Goal: Navigation & Orientation: Find specific page/section

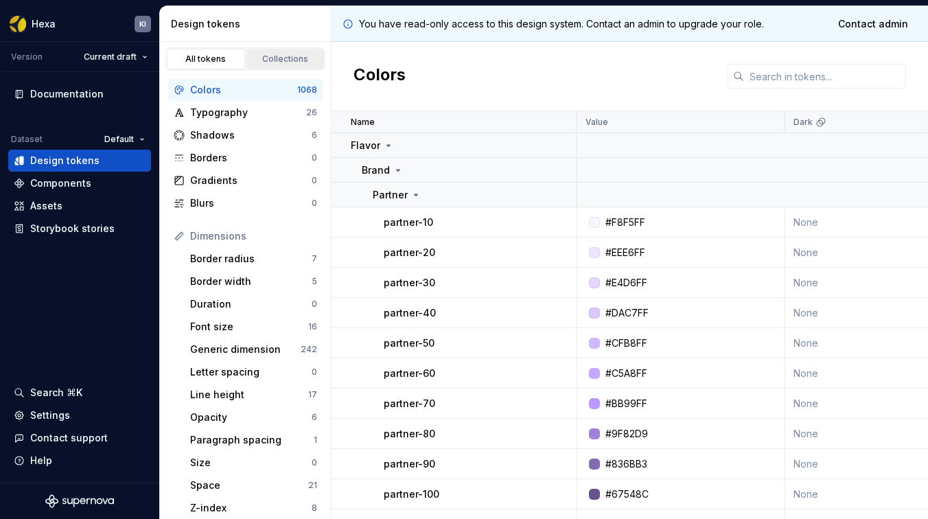
click at [287, 52] on link "Collections" at bounding box center [285, 59] width 78 height 21
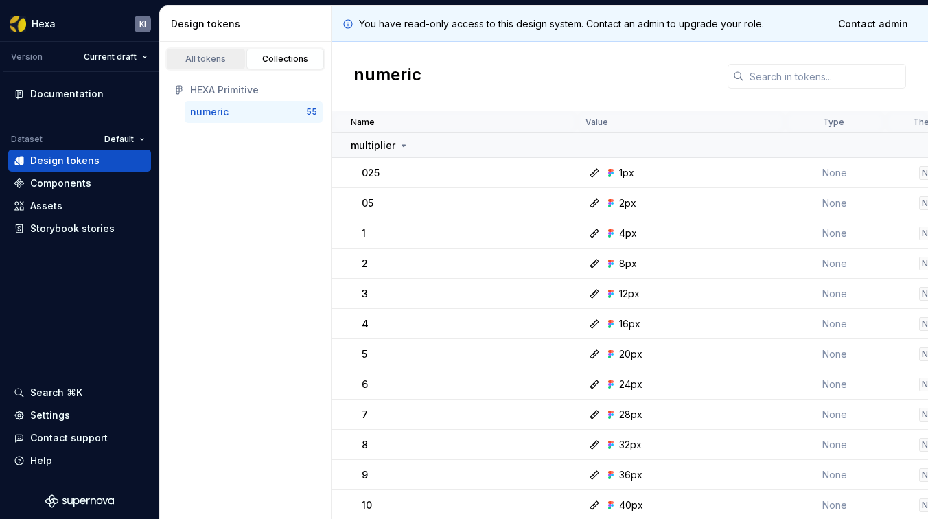
click at [216, 60] on div "All tokens" at bounding box center [206, 59] width 69 height 11
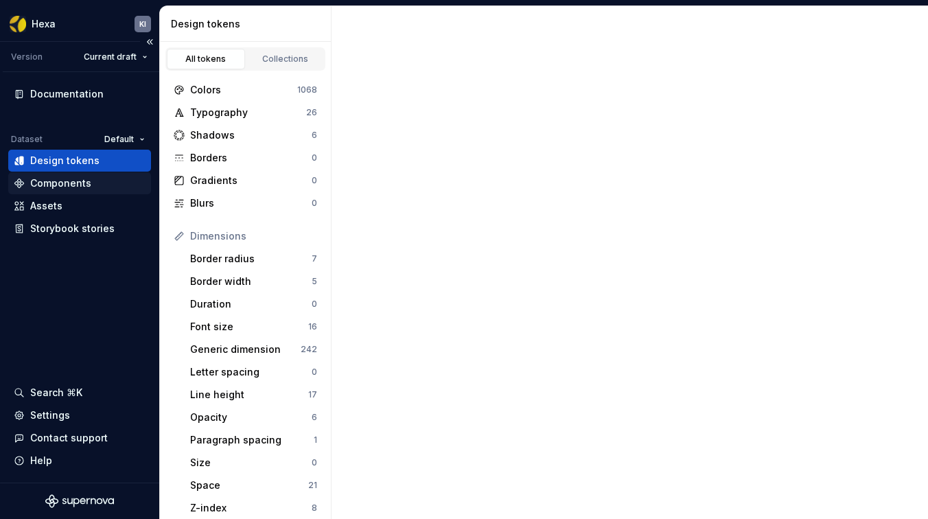
click at [62, 178] on div "Components" at bounding box center [60, 183] width 61 height 14
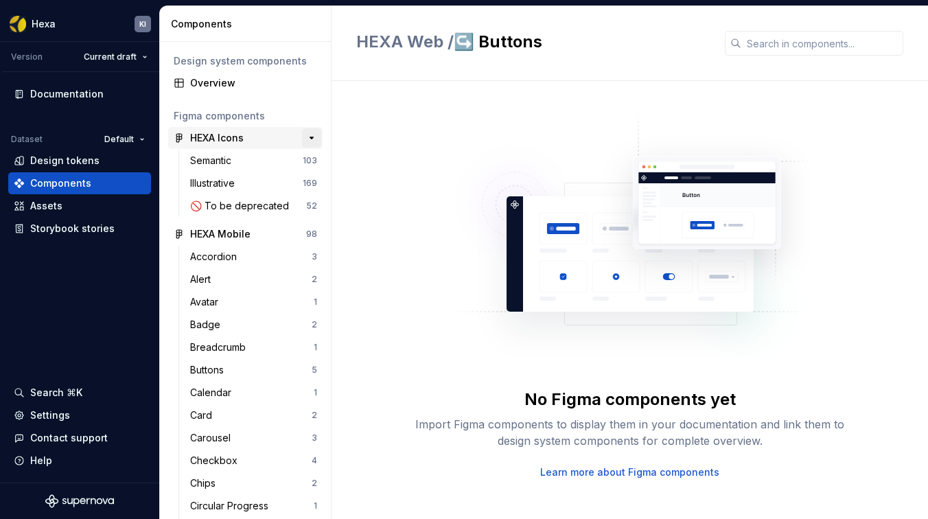
click at [302, 137] on button "button" at bounding box center [311, 137] width 19 height 19
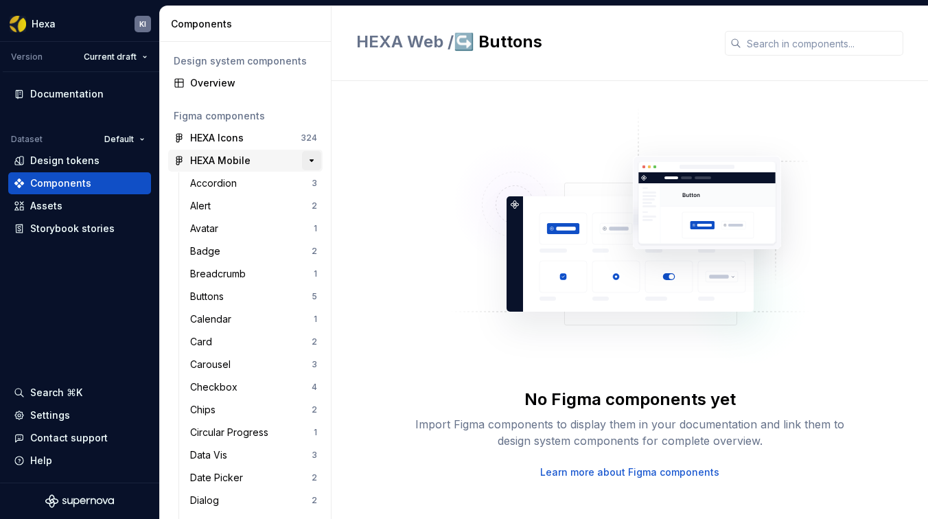
click at [302, 165] on button "button" at bounding box center [311, 160] width 19 height 19
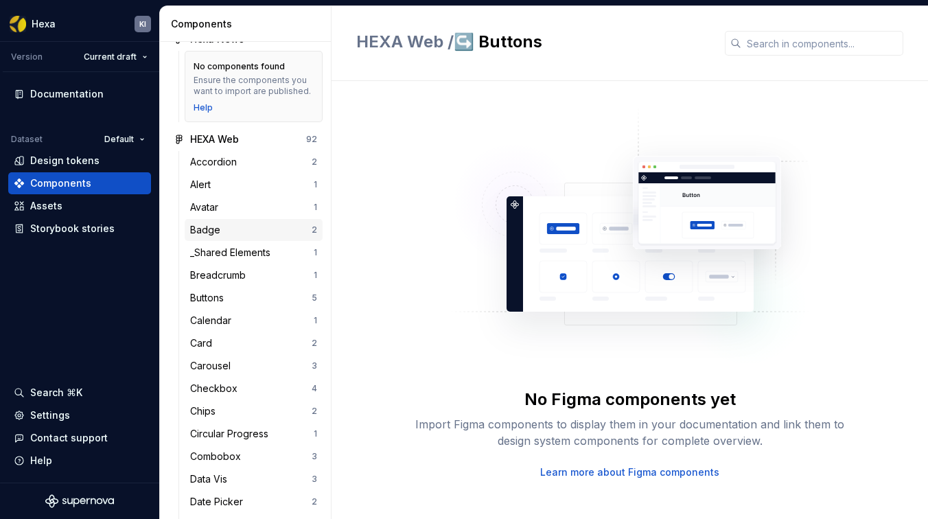
scroll to position [208, 0]
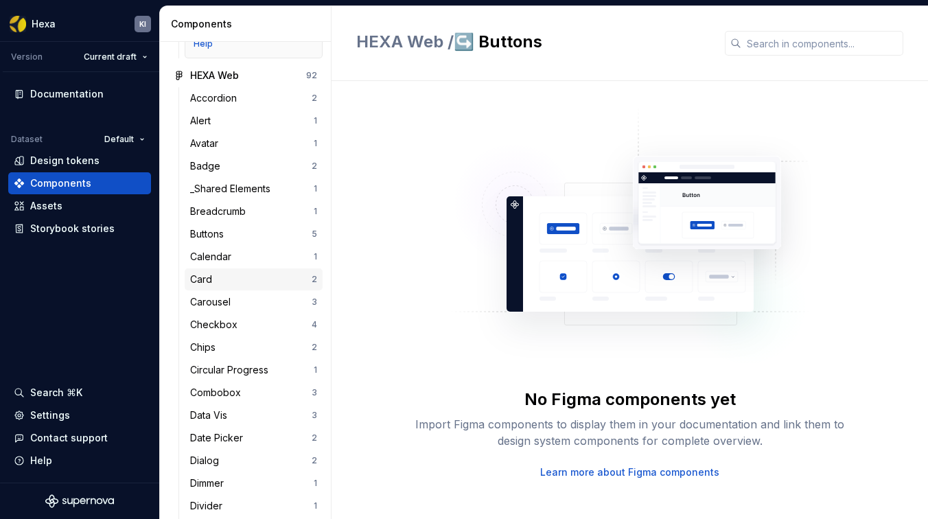
click at [205, 280] on div "Card 2" at bounding box center [254, 279] width 138 height 22
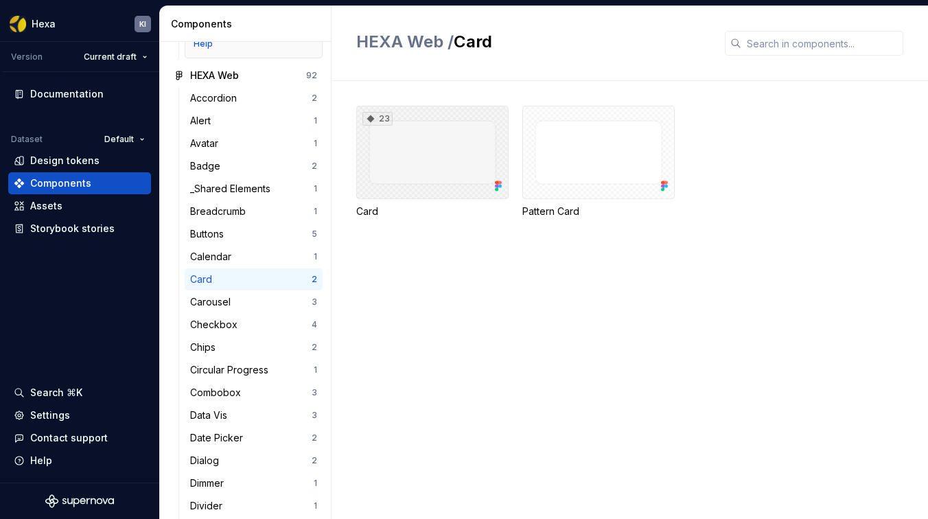
click at [433, 136] on div "23" at bounding box center [432, 152] width 152 height 93
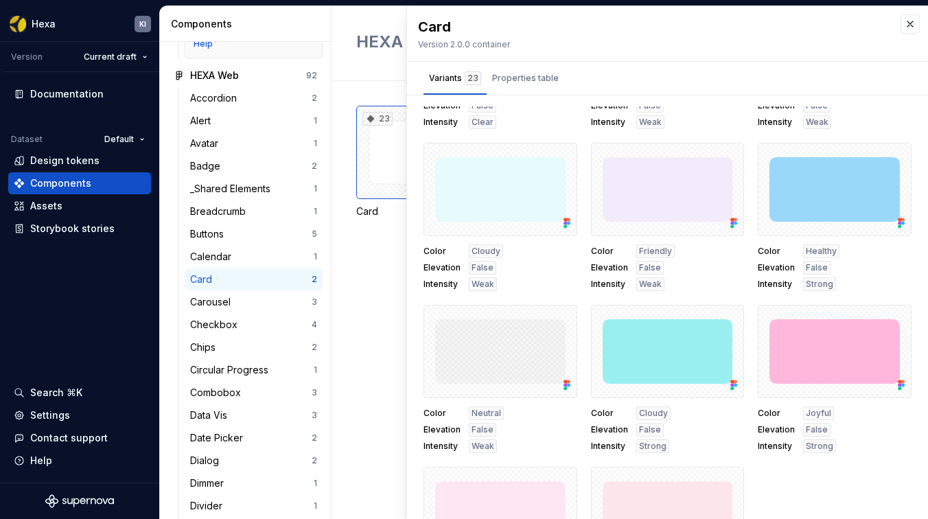
scroll to position [776, 0]
